Goal: Information Seeking & Learning: Learn about a topic

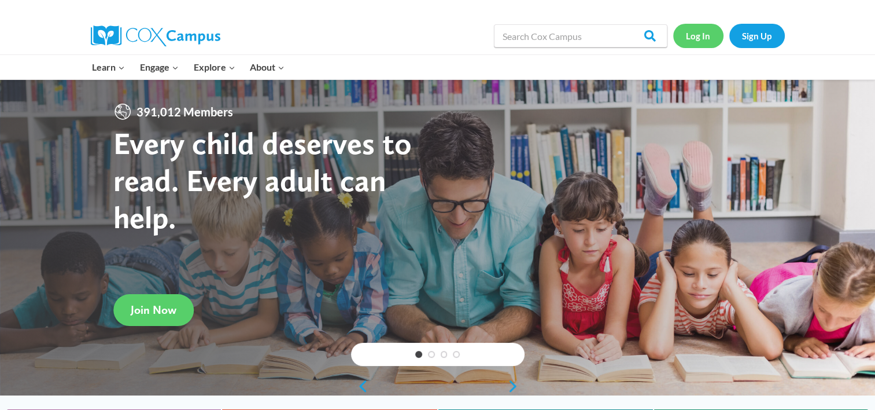
click at [695, 42] on link "Log In" at bounding box center [698, 36] width 50 height 24
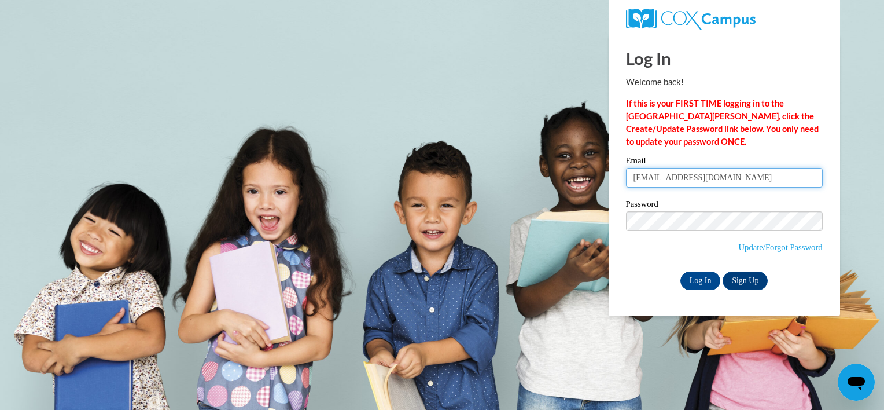
click at [722, 176] on input "taywon41@gmail.com" at bounding box center [724, 178] width 197 height 20
type input "t"
type input "madison06hall@gmail.com"
click at [698, 282] on input "Log In" at bounding box center [700, 280] width 40 height 19
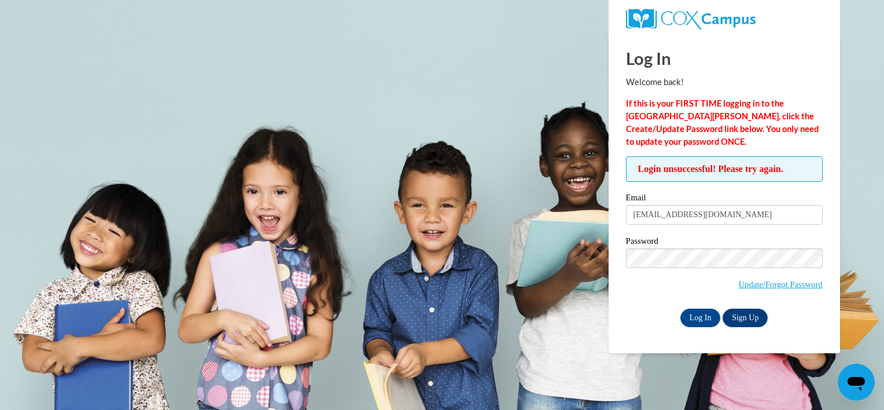
click at [680, 308] on input "Log In" at bounding box center [700, 317] width 40 height 19
click at [768, 216] on input "madison06hall@gmail.com" at bounding box center [724, 215] width 197 height 20
type input "madison06hall@gmail.com"
click at [680, 308] on input "Log In" at bounding box center [700, 317] width 40 height 19
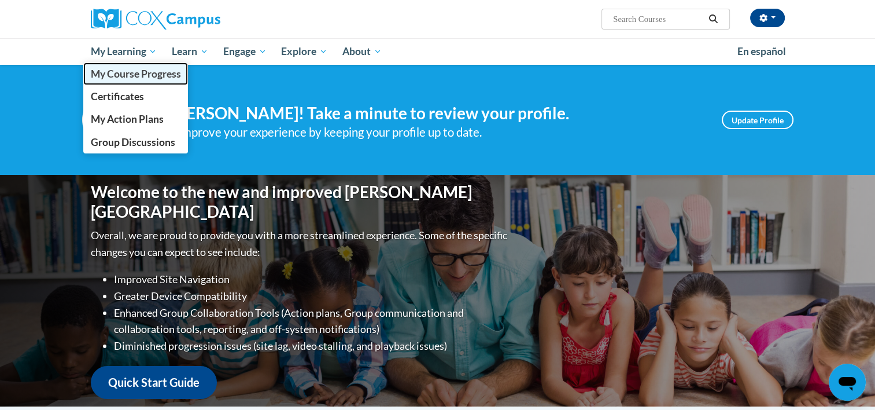
click at [117, 68] on span "My Course Progress" at bounding box center [135, 74] width 90 height 12
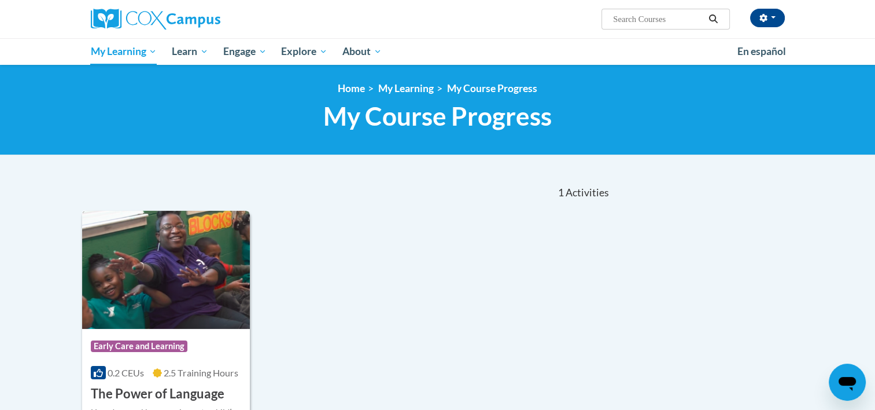
click at [215, 329] on div "Course Category: Early Care and Learning 0.2 CEUs 2.5 Training Hours COURSE The…" at bounding box center [166, 366] width 168 height 74
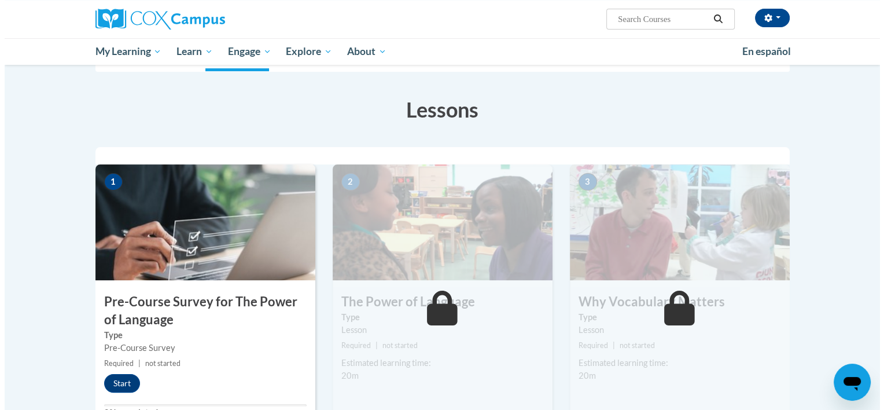
scroll to position [263, 0]
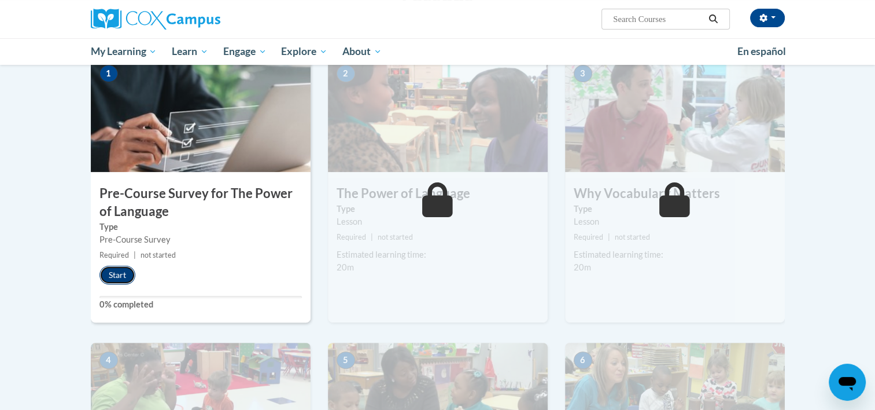
click at [125, 275] on button "Start" at bounding box center [118, 275] width 36 height 19
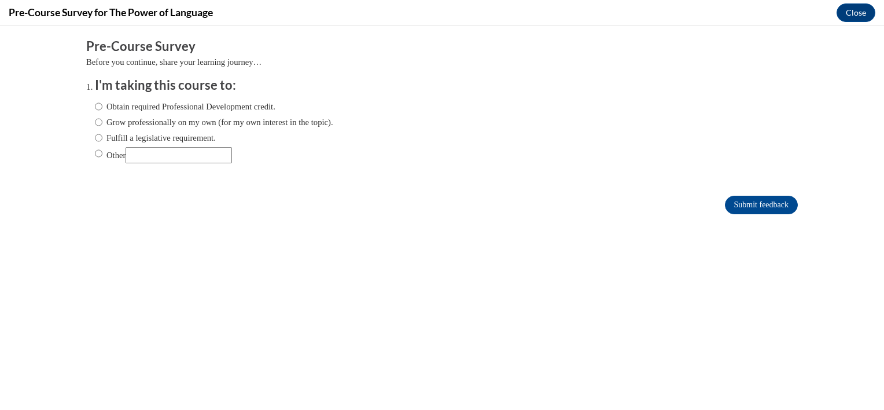
scroll to position [0, 0]
click at [95, 126] on input "Grow professionally on my own (for my own interest in the topic)." at bounding box center [99, 122] width 8 height 13
radio input "true"
click at [752, 197] on input "Submit feedback" at bounding box center [761, 205] width 73 height 19
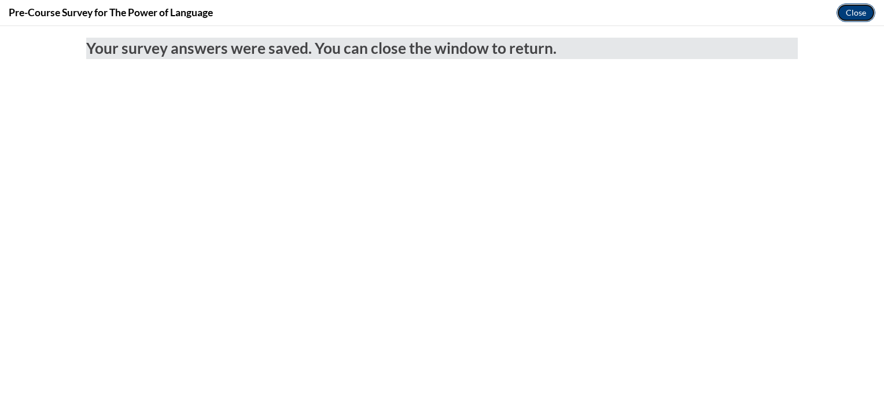
click at [852, 10] on button "Close" at bounding box center [856, 12] width 39 height 19
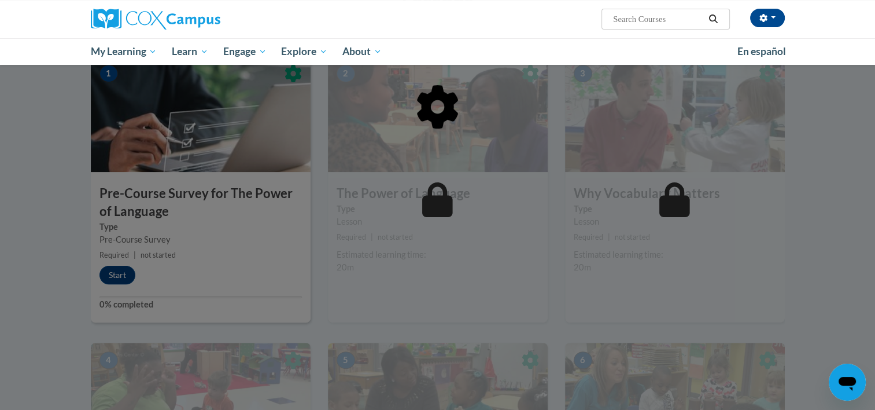
click at [429, 187] on div at bounding box center [438, 166] width 694 height 220
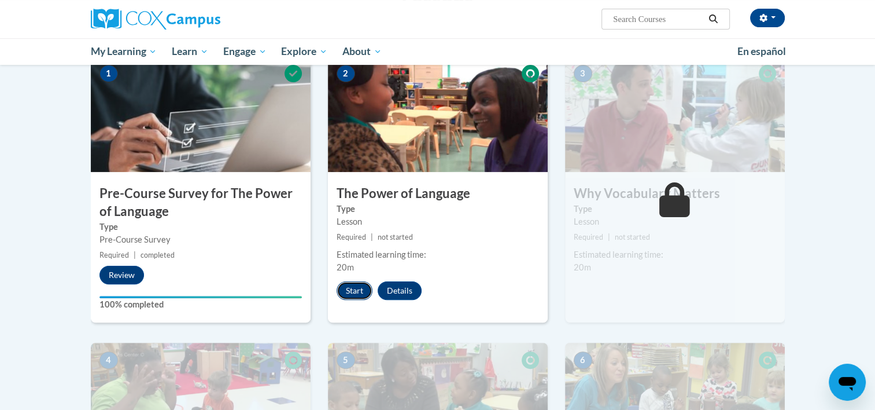
click at [355, 289] on button "Start" at bounding box center [355, 290] width 36 height 19
